Goal: Transaction & Acquisition: Purchase product/service

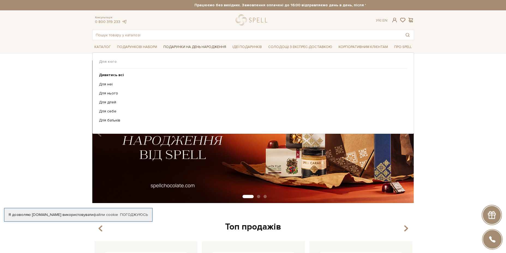
click at [182, 48] on span "Подарунки на День народження" at bounding box center [194, 47] width 67 height 8
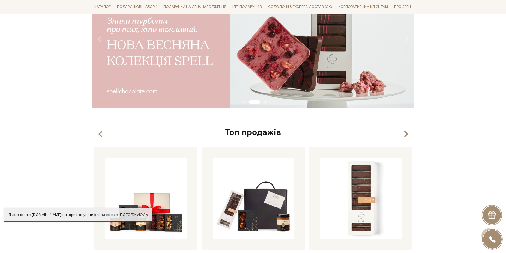
scroll to position [52, 0]
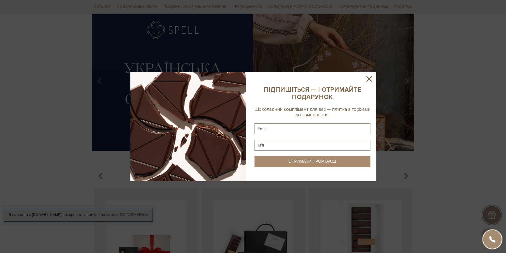
click at [372, 78] on icon at bounding box center [368, 78] width 9 height 9
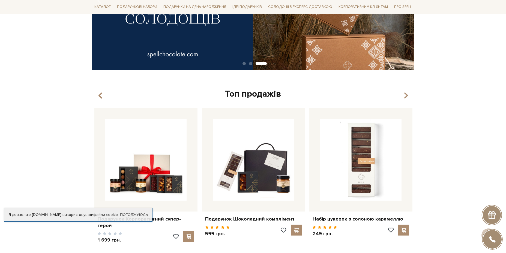
scroll to position [131, 0]
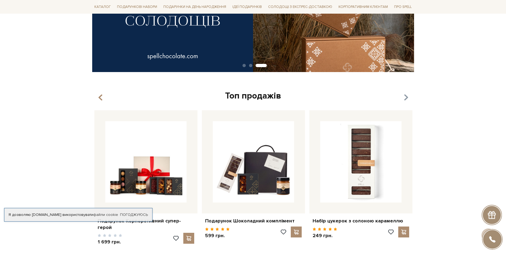
click at [405, 97] on icon "button" at bounding box center [405, 97] width 5 height 9
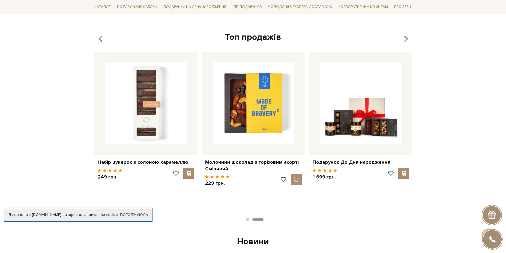
scroll to position [199, 0]
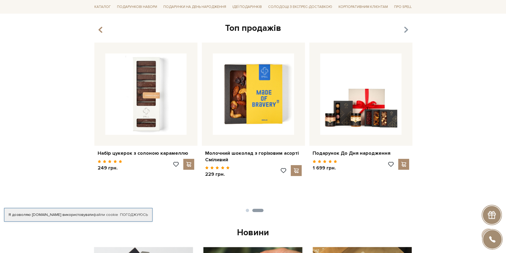
click at [405, 28] on icon "button" at bounding box center [405, 29] width 5 height 9
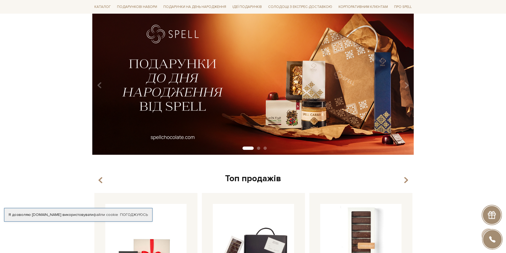
scroll to position [0, 0]
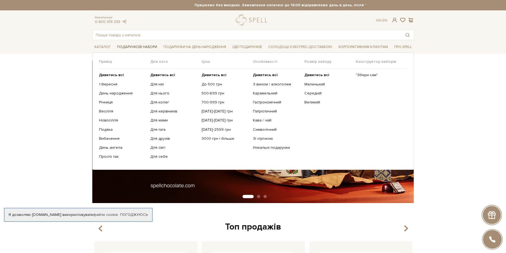
click at [122, 49] on span "Подарункові набори" at bounding box center [137, 47] width 44 height 8
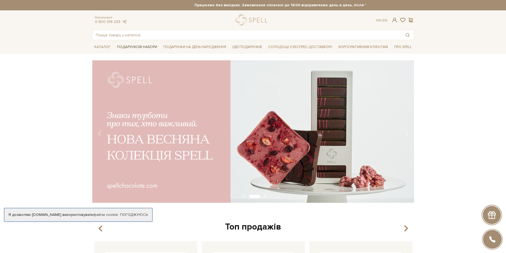
click at [127, 45] on span "Подарункові набори" at bounding box center [137, 47] width 44 height 8
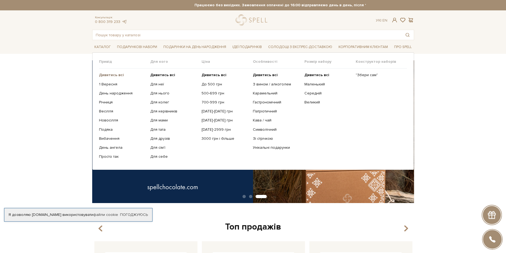
click at [115, 75] on b "Дивитись всі" at bounding box center [111, 75] width 25 height 5
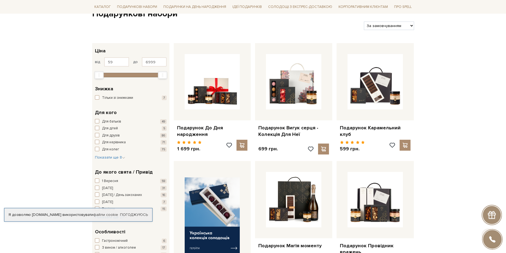
scroll to position [142, 0]
